Goal: Find specific page/section: Find specific page/section

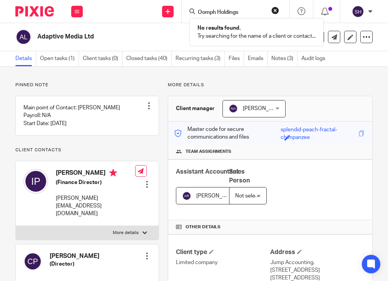
click at [243, 6] on div "Oomph Holdings No results found. Try searching for the name of a client or cont…" at bounding box center [236, 11] width 108 height 23
click at [245, 10] on input "Oomph Holdings" at bounding box center [231, 12] width 69 height 7
type input "O"
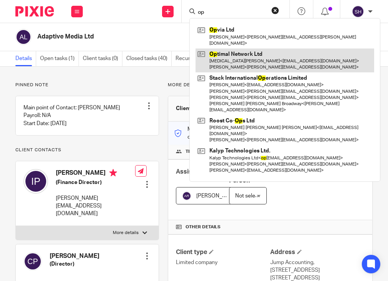
type input "op"
click at [255, 57] on link at bounding box center [285, 61] width 179 height 24
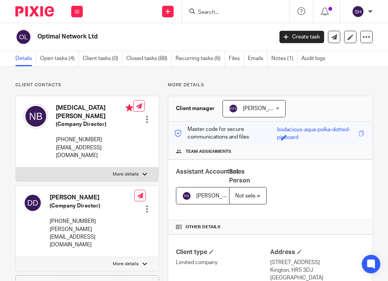
click at [202, 17] on div at bounding box center [236, 11] width 108 height 23
click at [203, 12] on input "Search" at bounding box center [231, 12] width 69 height 7
paste input "Dynamic Consultancy Solutions Limited"
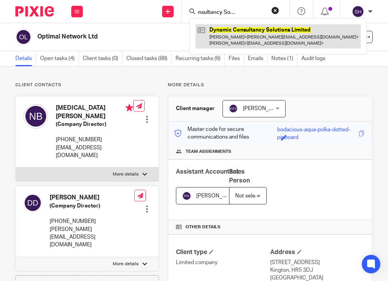
type input "Dynamic Consultancy Solutions Limited"
click at [273, 42] on link at bounding box center [278, 36] width 165 height 24
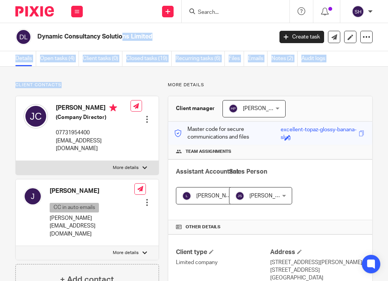
drag, startPoint x: 126, startPoint y: 37, endPoint x: 79, endPoint y: -29, distance: 80.6
click at [79, 0] on html "Work Email Clients Team Reports Work Email Clients Team Reports Settings Send n…" at bounding box center [194, 140] width 388 height 281
